Goal: Check status: Check status

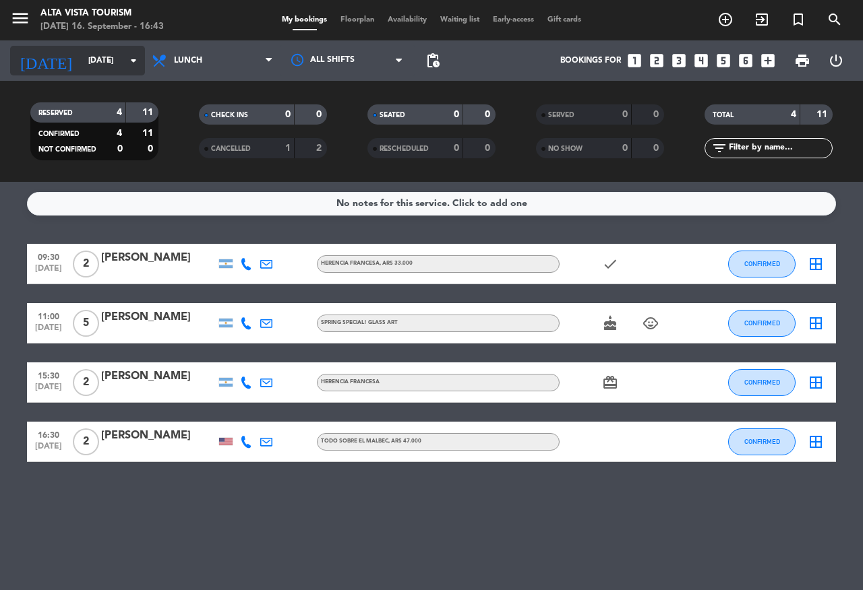
click at [84, 53] on input "[DATE]" at bounding box center [135, 60] width 107 height 23
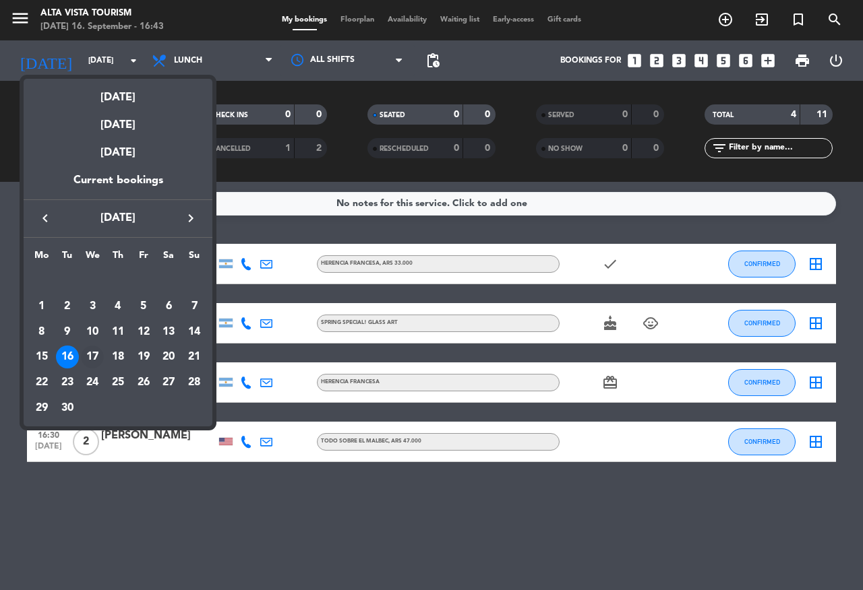
click at [90, 362] on div "17" at bounding box center [92, 357] width 23 height 23
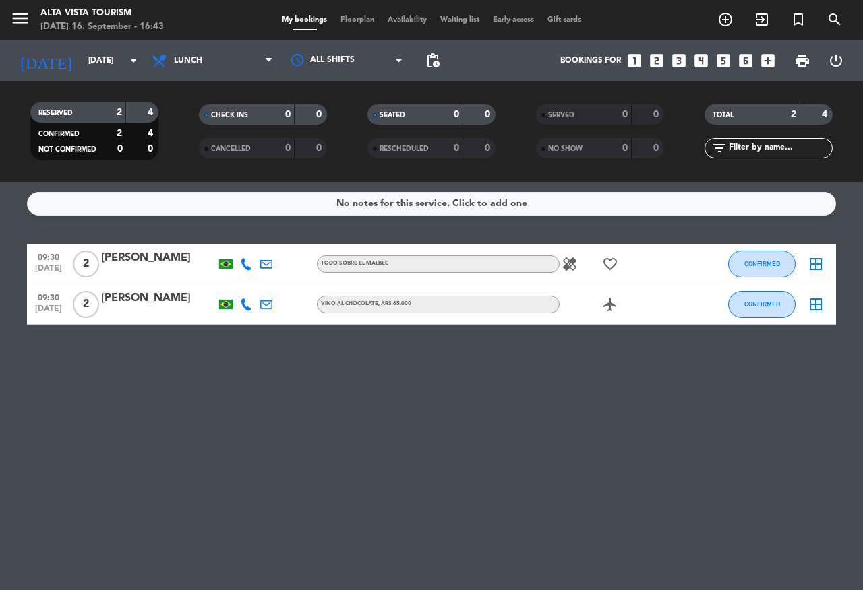
click at [140, 274] on div at bounding box center [158, 273] width 115 height 11
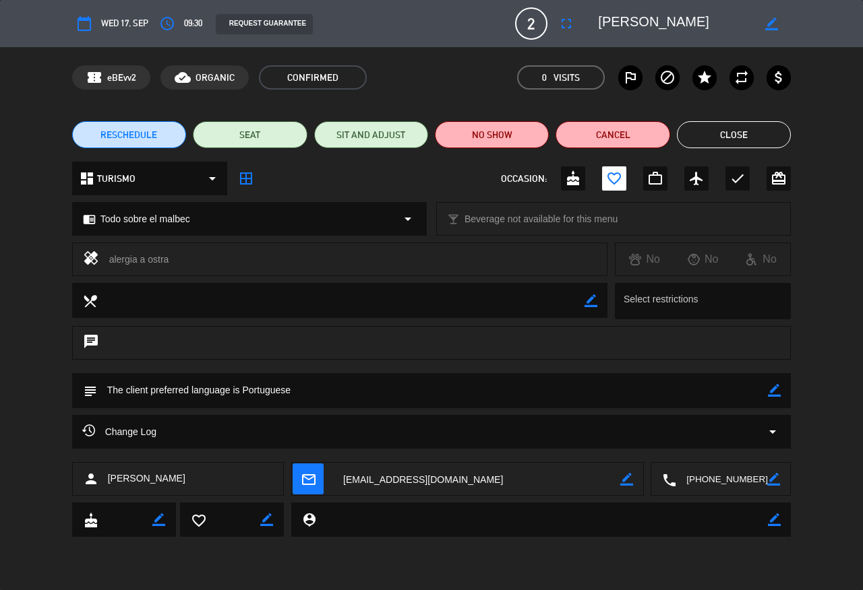
click at [782, 136] on button "Close" at bounding box center [734, 134] width 114 height 27
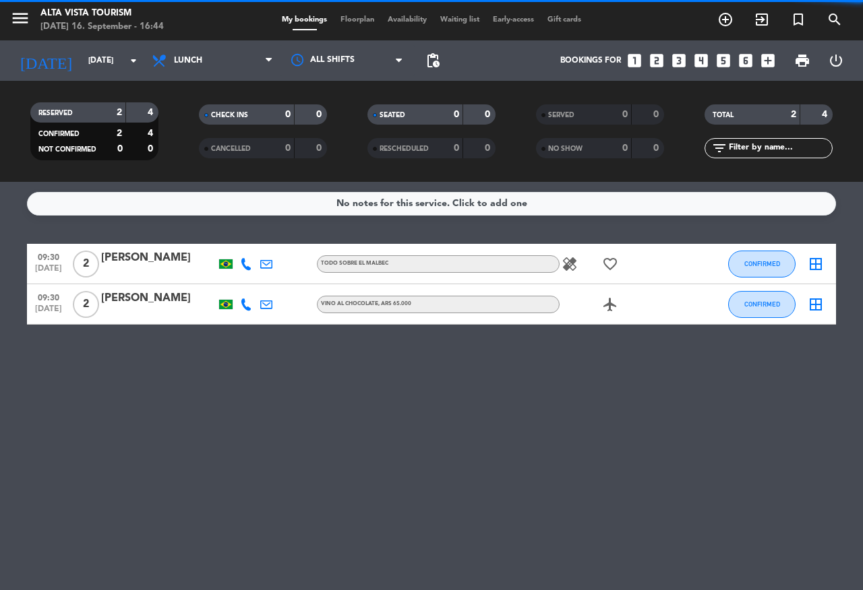
click at [124, 252] on div "[PERSON_NAME]" at bounding box center [158, 258] width 115 height 18
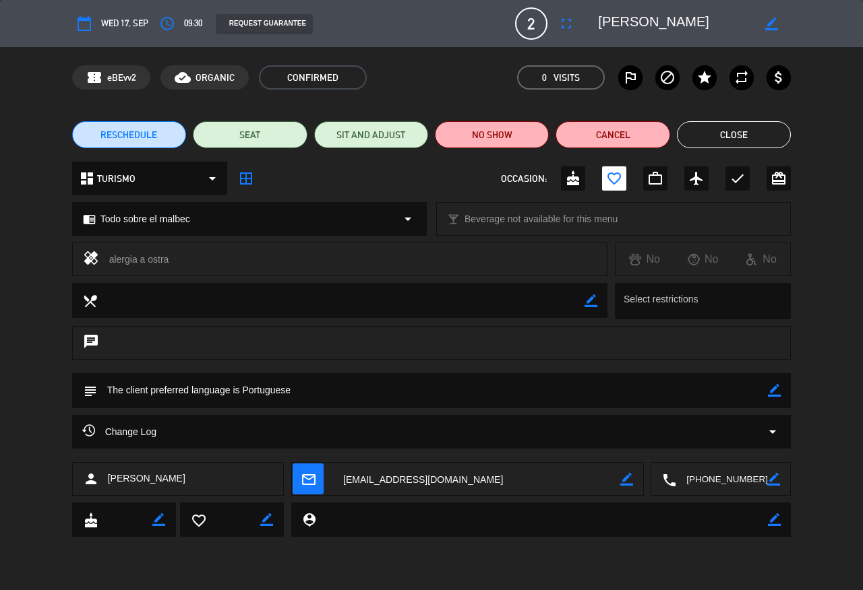
click at [706, 472] on textarea at bounding box center [721, 480] width 91 height 34
click at [707, 446] on span "Click to copy" at bounding box center [704, 446] width 55 height 14
click at [110, 474] on span "[PERSON_NAME]" at bounding box center [147, 479] width 78 height 16
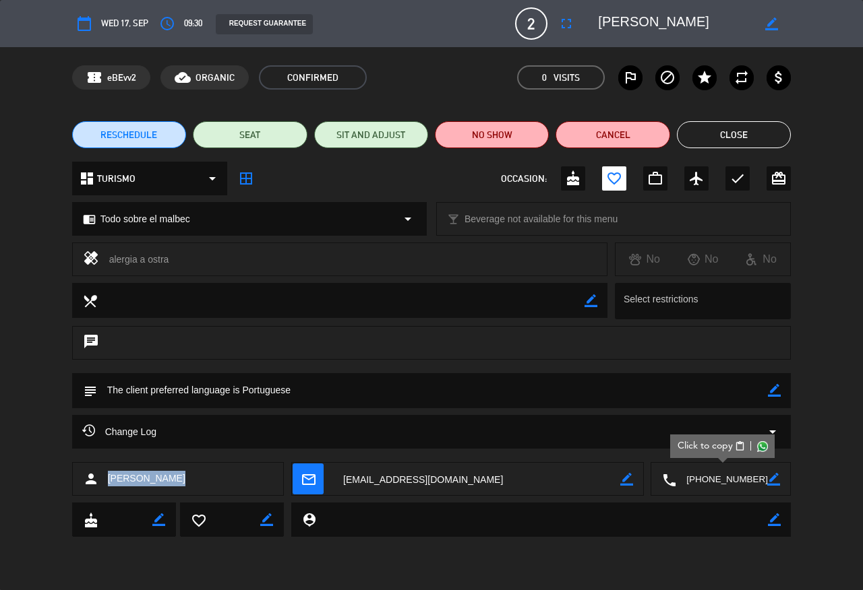
copy span "[PERSON_NAME]"
click at [739, 135] on button "Close" at bounding box center [734, 134] width 114 height 27
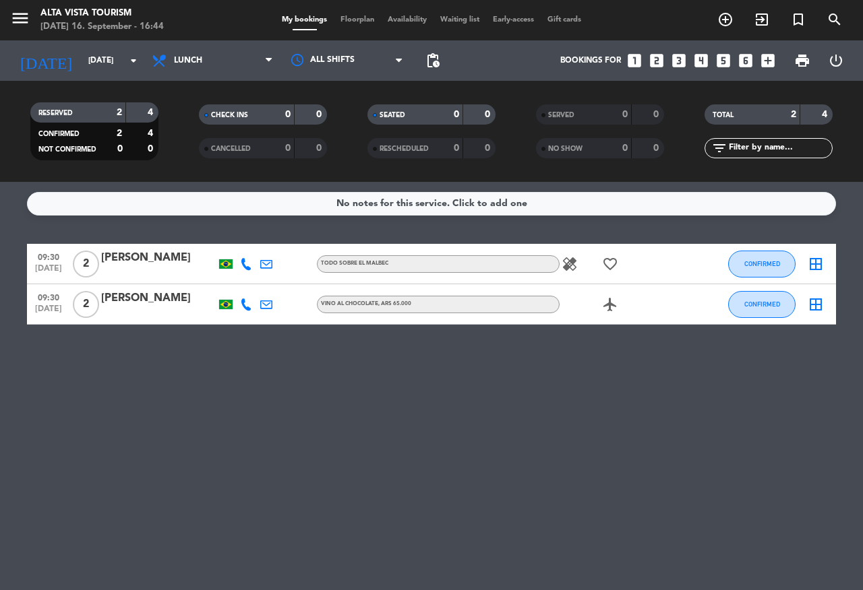
click at [152, 301] on div "[PERSON_NAME]" at bounding box center [158, 299] width 115 height 18
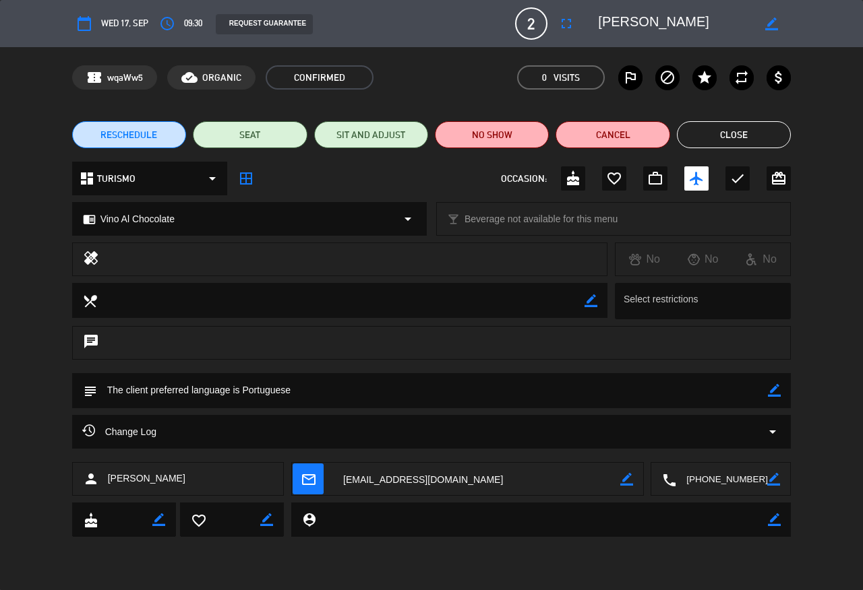
click at [719, 475] on textarea at bounding box center [721, 480] width 91 height 34
click at [709, 448] on span "Click to copy" at bounding box center [704, 446] width 55 height 14
click at [152, 471] on span "[PERSON_NAME]" at bounding box center [147, 479] width 78 height 16
drag, startPoint x: 152, startPoint y: 471, endPoint x: 158, endPoint y: 477, distance: 9.1
click at [155, 472] on span "[PERSON_NAME]" at bounding box center [147, 479] width 78 height 16
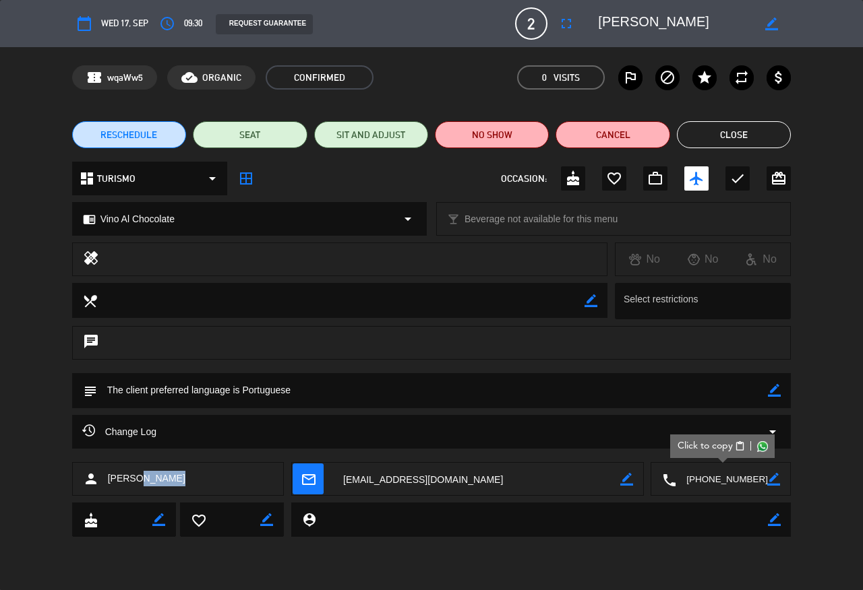
click at [158, 477] on span "[PERSON_NAME]" at bounding box center [147, 479] width 78 height 16
click at [159, 477] on span "[PERSON_NAME]" at bounding box center [147, 479] width 78 height 16
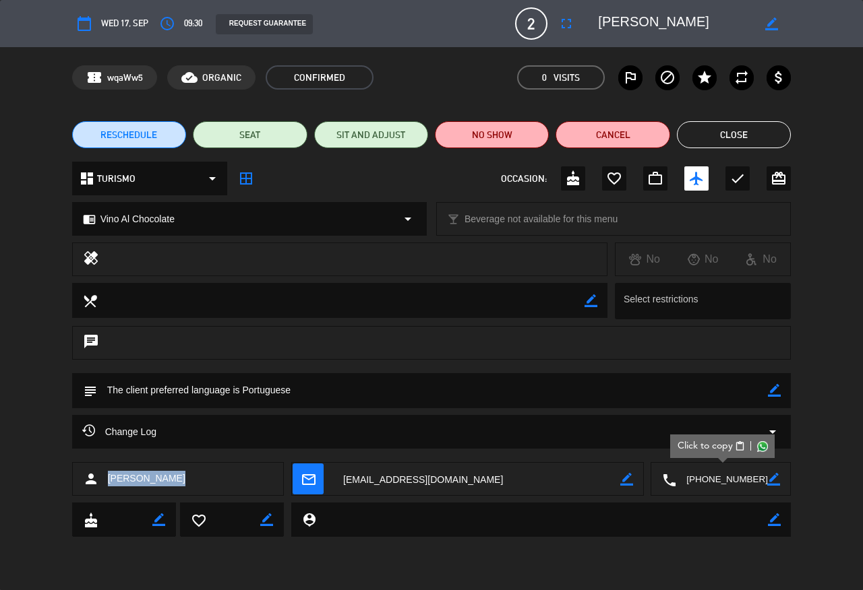
click at [738, 135] on button "Close" at bounding box center [734, 134] width 114 height 27
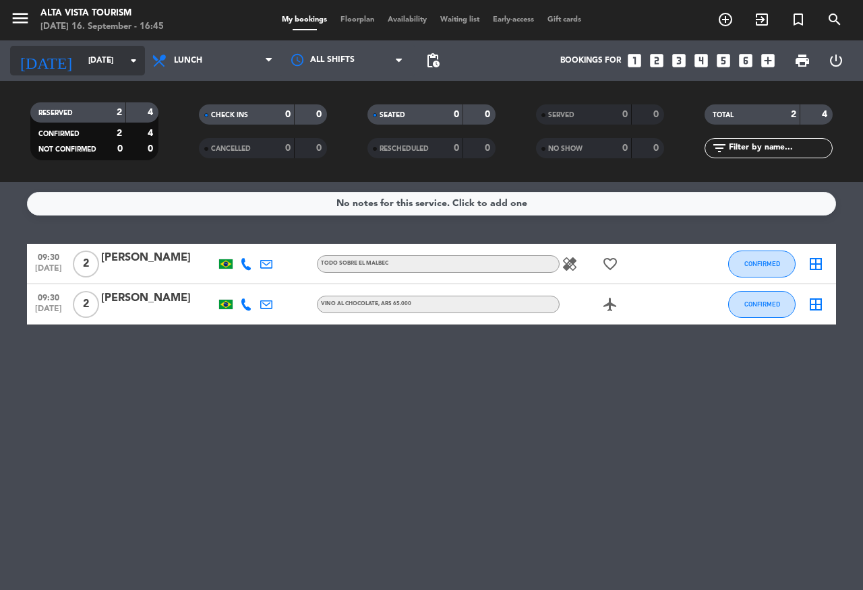
click at [96, 66] on input "[DATE]" at bounding box center [135, 60] width 107 height 23
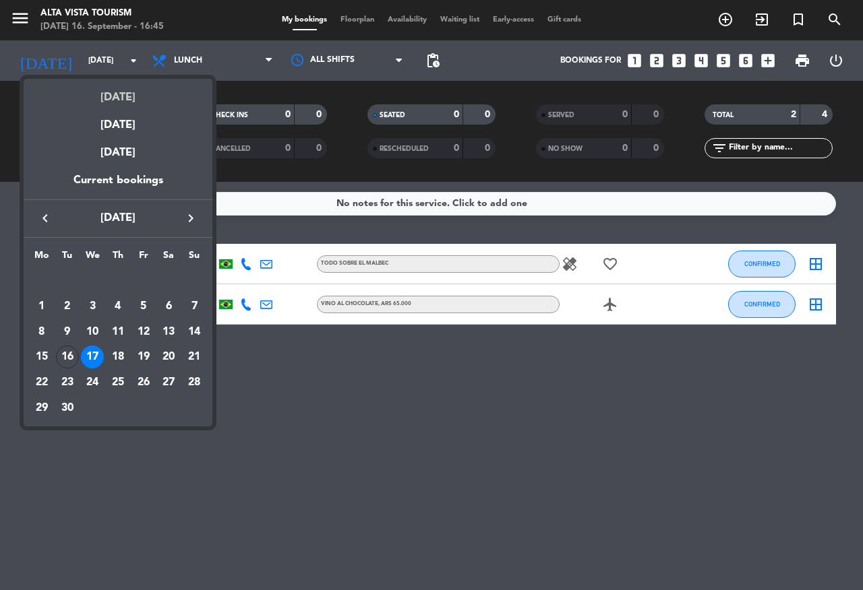
click at [130, 101] on div "[DATE]" at bounding box center [118, 93] width 189 height 28
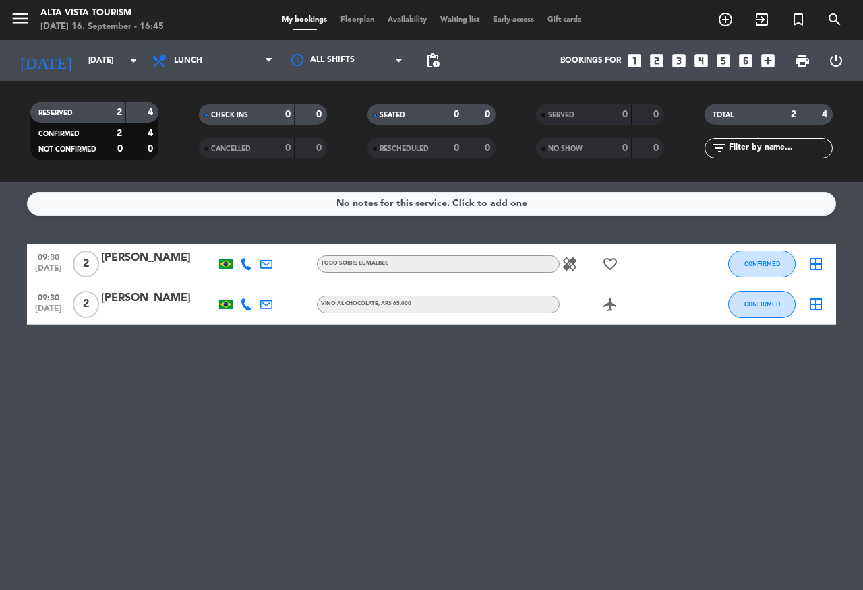
type input "[DATE]"
